Goal: Information Seeking & Learning: Learn about a topic

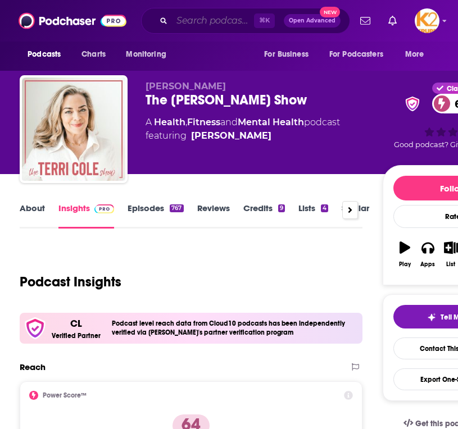
click at [211, 23] on input "Search podcasts, credits, & more..." at bounding box center [213, 21] width 82 height 18
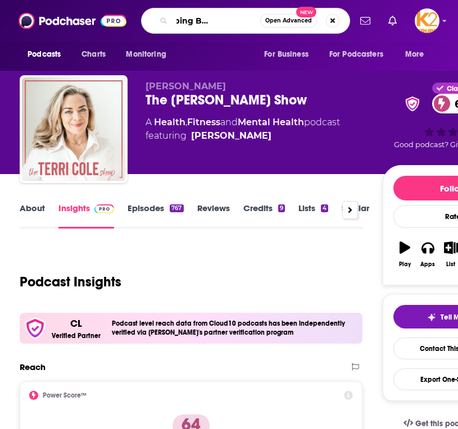
type input "The Dropping Bombs Podcast"
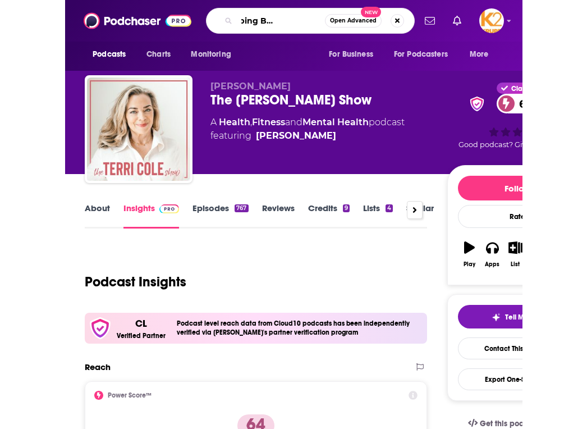
scroll to position [0, 44]
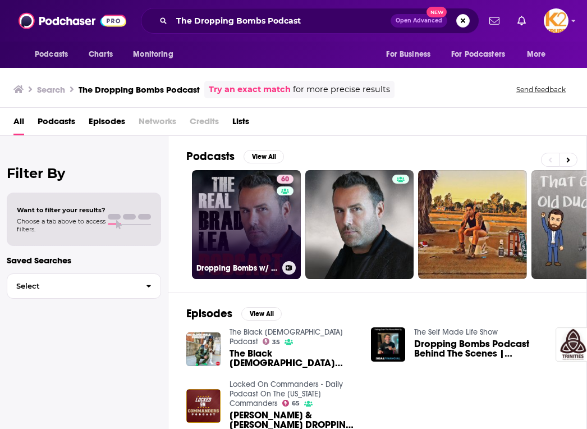
click at [248, 234] on link "60 Dropping Bombs w/ The Real [PERSON_NAME]" at bounding box center [246, 224] width 109 height 109
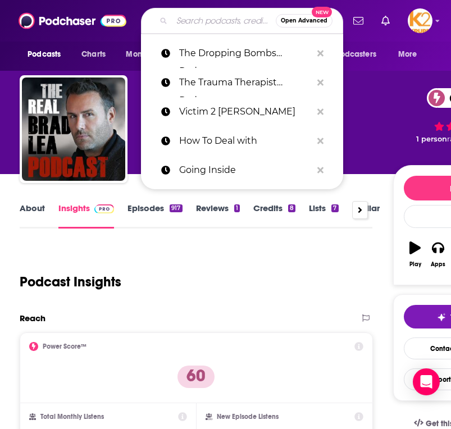
click at [191, 22] on input "Search podcasts, credits, & more..." at bounding box center [224, 21] width 104 height 18
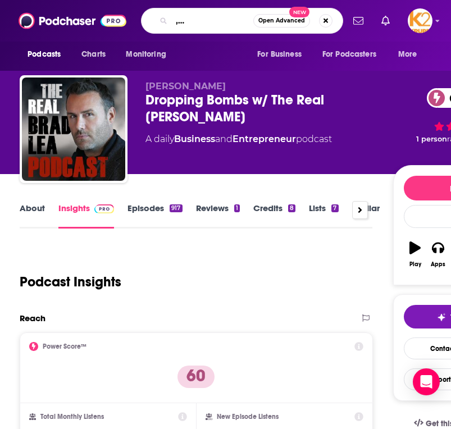
type input "The Free Press, Honestly Podcast"
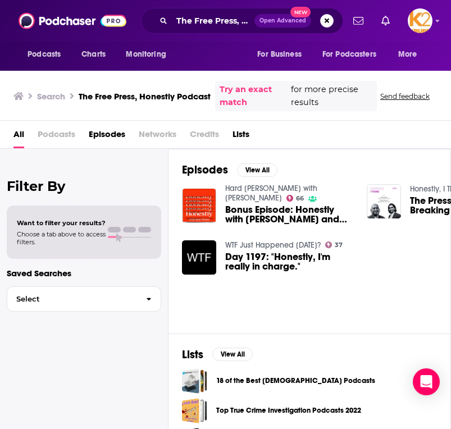
click at [306, 211] on span "Bonus Episode: Honestly with [PERSON_NAME] and [PERSON_NAME]" at bounding box center [289, 214] width 128 height 19
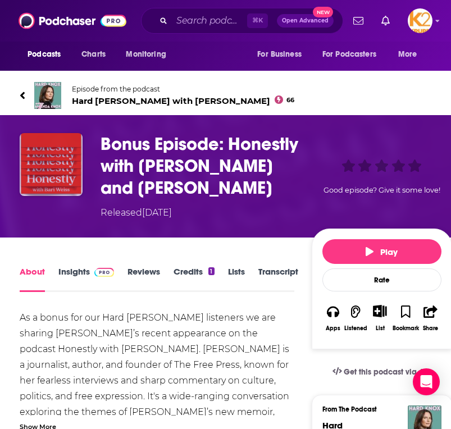
click at [53, 153] on img "Bonus Episode: Honestly with Bari Wiess and Amanda Knox" at bounding box center [51, 164] width 63 height 63
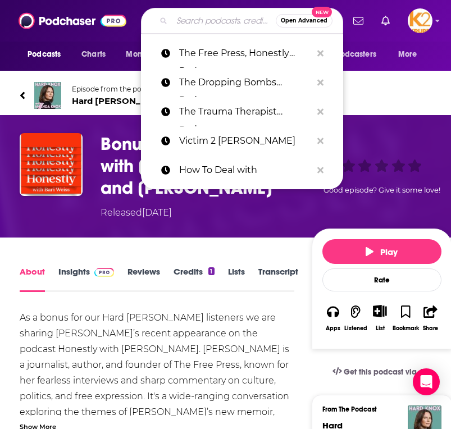
click at [227, 22] on input "Search podcasts, credits, & more..." at bounding box center [224, 21] width 104 height 18
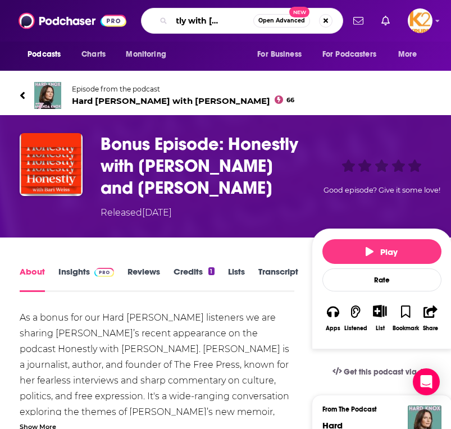
type input "Honestly with [PERSON_NAME]"
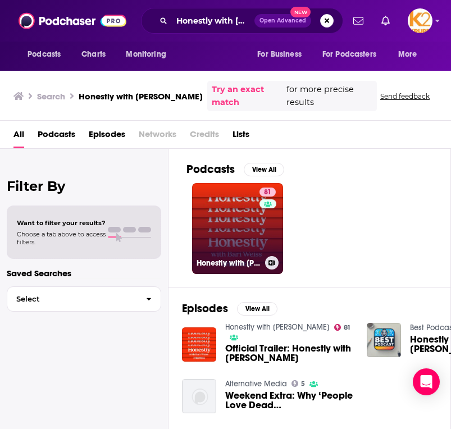
click at [245, 208] on link "81 Honestly with [PERSON_NAME]" at bounding box center [237, 228] width 91 height 91
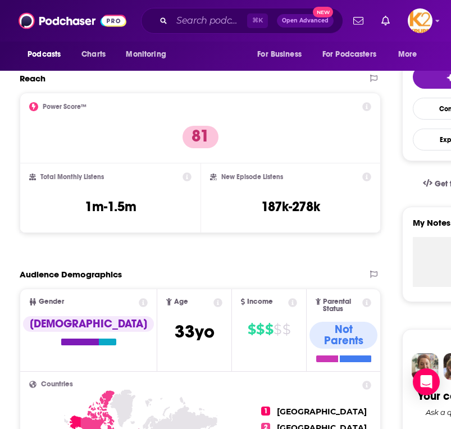
scroll to position [3, 0]
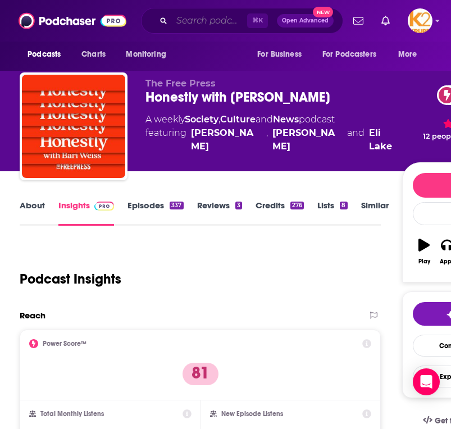
click at [227, 28] on input "Search podcasts, credits, & more..." at bounding box center [209, 21] width 75 height 18
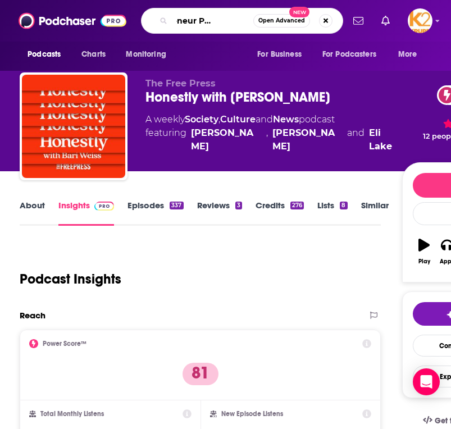
type input "Entrepreneur PBD Podcast"
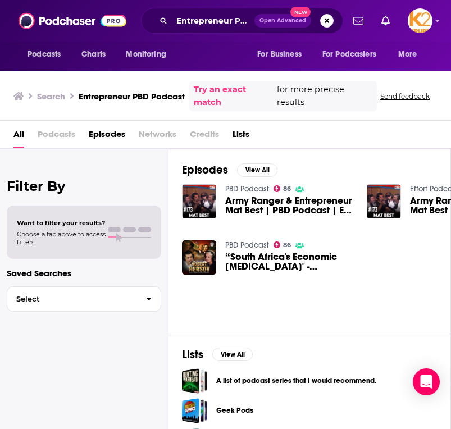
click at [166, 22] on icon "Search podcasts, credits, & more..." at bounding box center [163, 20] width 6 height 6
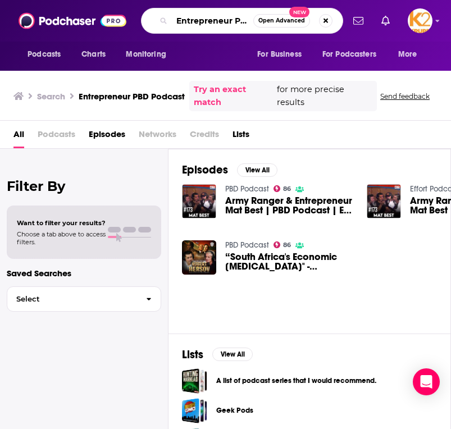
scroll to position [0, 39]
drag, startPoint x: 175, startPoint y: 20, endPoint x: 278, endPoint y: 28, distance: 103.1
click at [278, 28] on div "Entrepreneur PBD Podcast Open Advanced New" at bounding box center [242, 21] width 202 height 26
type input "[PERSON_NAME] Bet-[PERSON_NAME]"
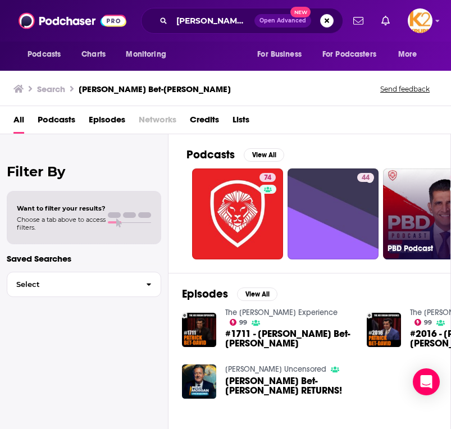
click at [372, 215] on link "86 PBD Podcast" at bounding box center [428, 213] width 91 height 91
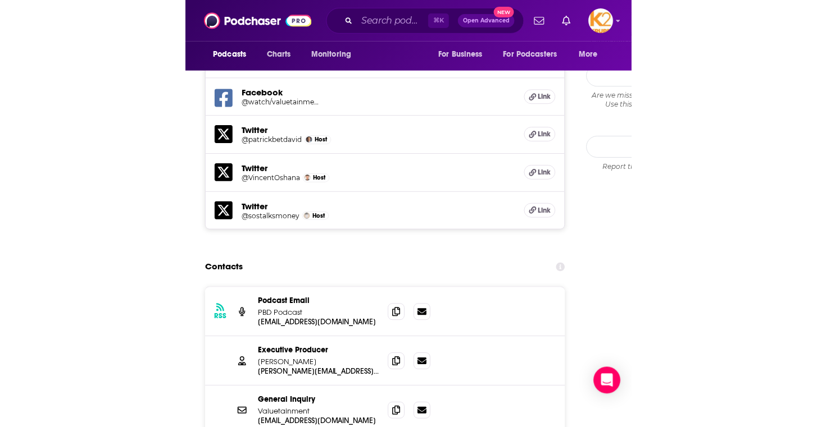
scroll to position [1200, 0]
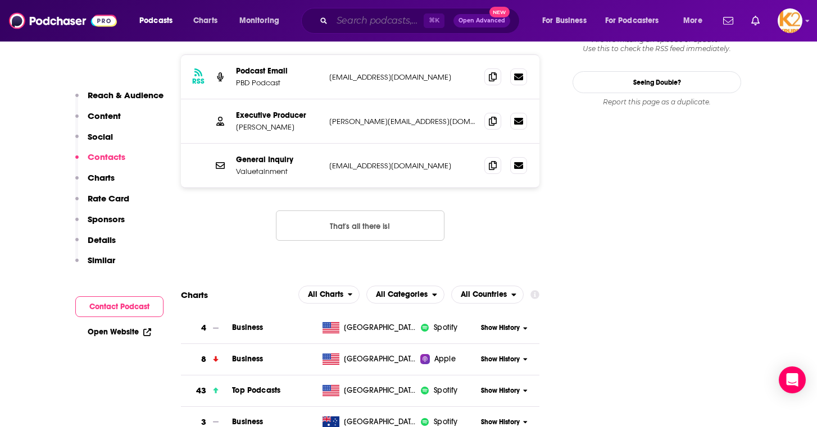
click at [350, 19] on input "Search podcasts, credits, & more..." at bounding box center [378, 21] width 92 height 18
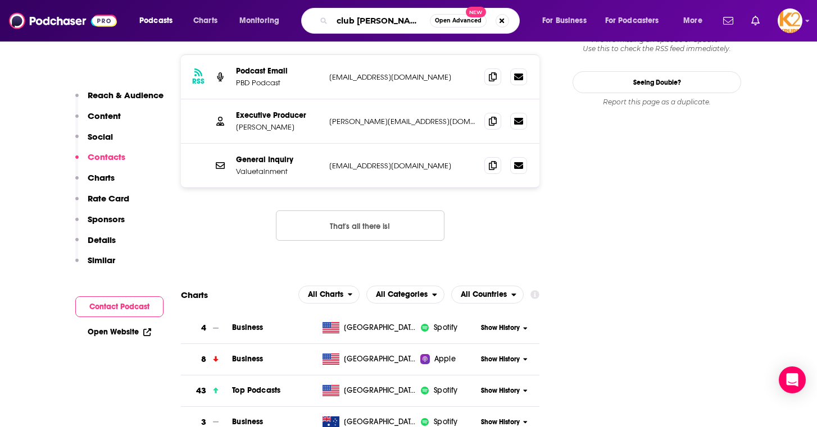
type input "club random"
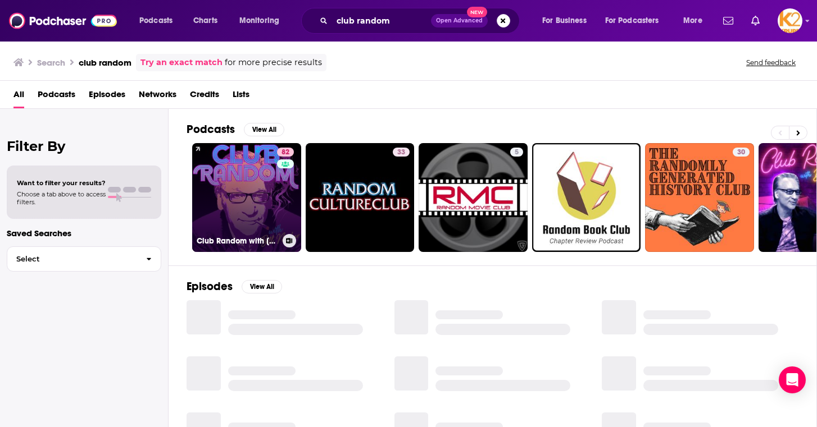
click at [223, 178] on link "82 Club Random with [PERSON_NAME]" at bounding box center [246, 197] width 109 height 109
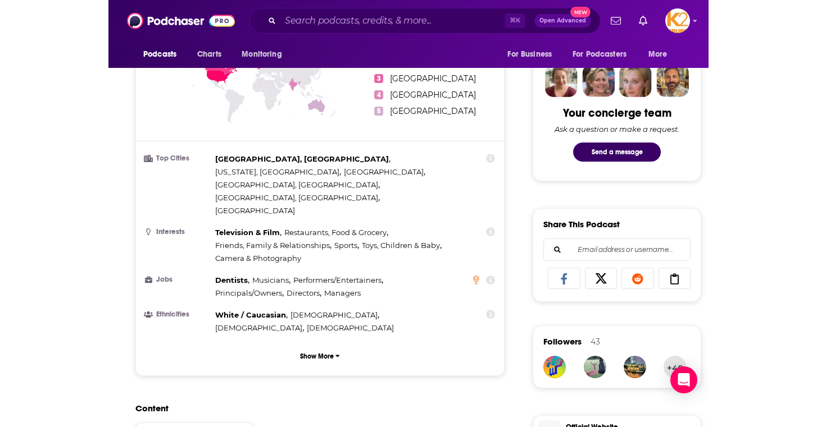
scroll to position [537, 0]
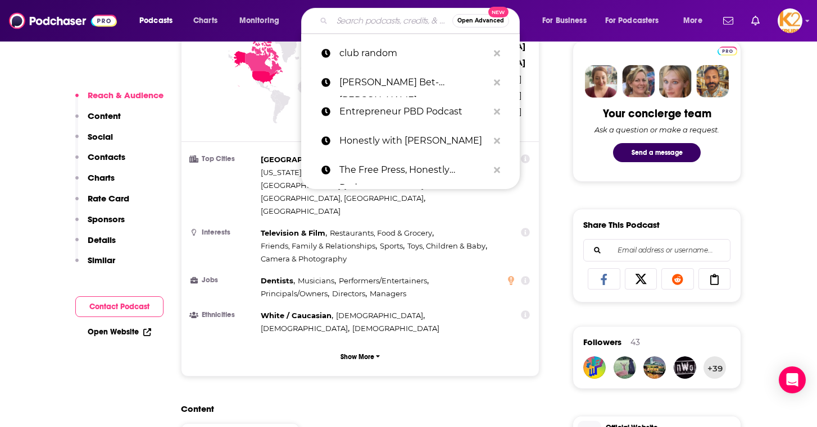
click at [365, 29] on input "Search podcasts, credits, & more..." at bounding box center [392, 21] width 120 height 18
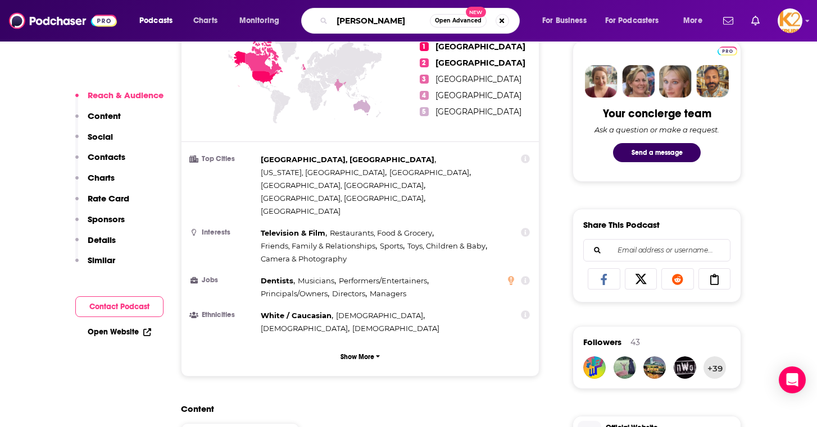
type input "[PERSON_NAME]"
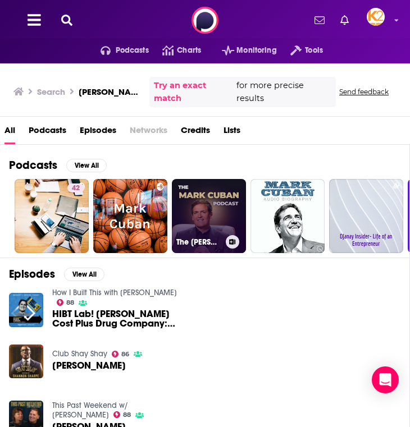
click at [211, 188] on link "The [PERSON_NAME] Podcast" at bounding box center [209, 216] width 74 height 74
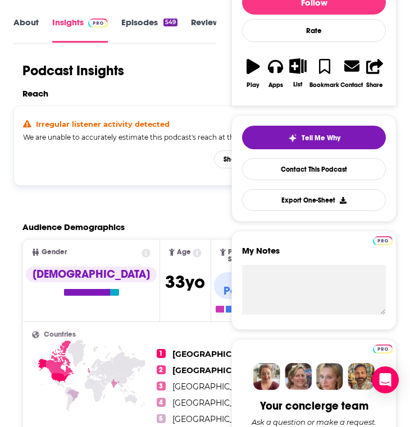
scroll to position [21, 0]
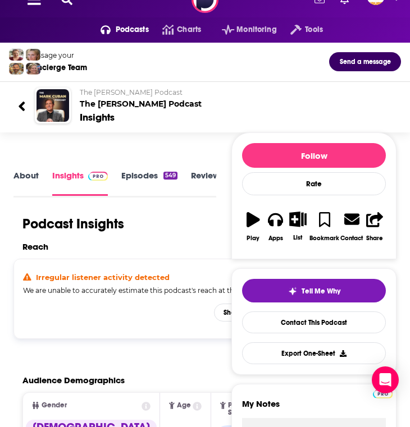
click at [24, 179] on link "About" at bounding box center [25, 182] width 25 height 25
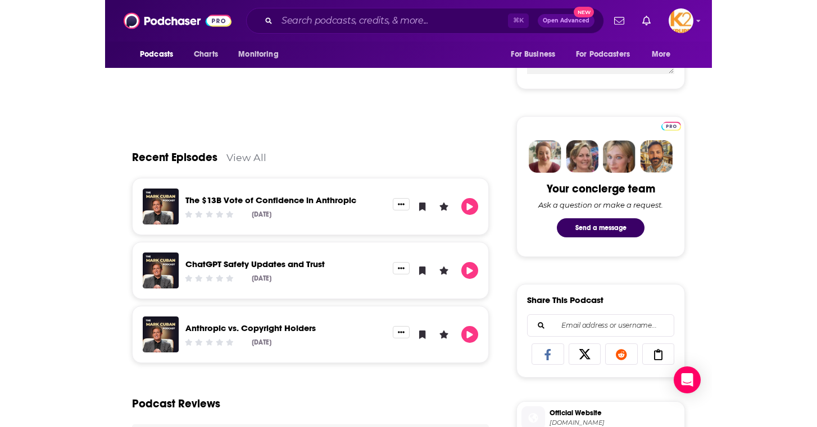
scroll to position [308, 0]
